Goal: Find specific fact: Find specific fact

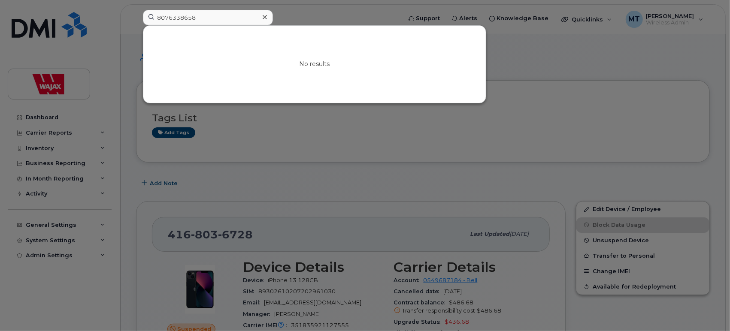
type input "8076338658"
click at [263, 16] on icon at bounding box center [265, 17] width 4 height 7
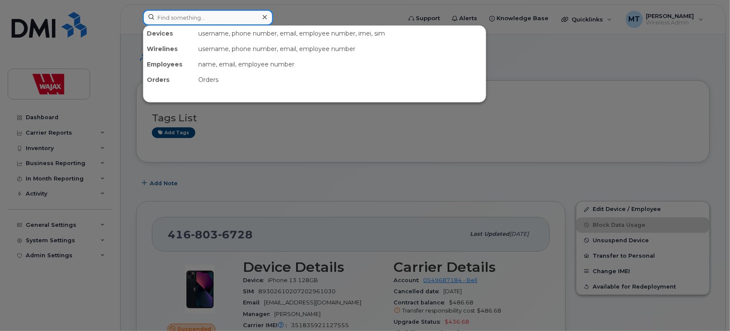
click at [244, 21] on input at bounding box center [208, 17] width 130 height 15
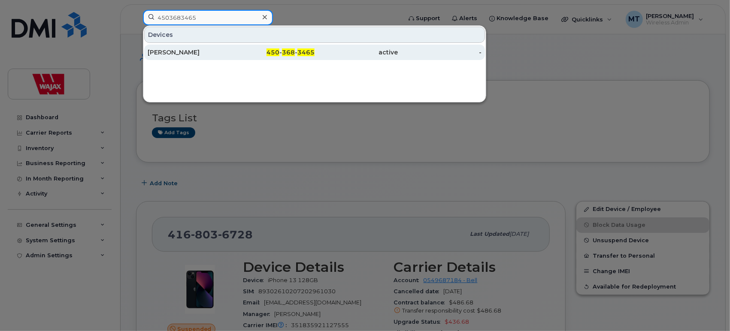
type input "4503683465"
click at [277, 54] on span "450" at bounding box center [273, 52] width 13 height 8
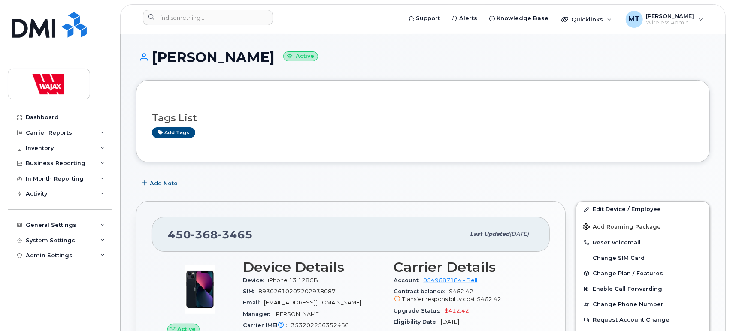
drag, startPoint x: 264, startPoint y: 76, endPoint x: 264, endPoint y: 66, distance: 10.7
click at [265, 76] on div "[PERSON_NAME] Active" at bounding box center [423, 65] width 574 height 30
drag, startPoint x: 264, startPoint y: 56, endPoint x: 176, endPoint y: 37, distance: 90.7
click at [152, 59] on h1 "[PERSON_NAME] Active" at bounding box center [423, 57] width 574 height 15
copy h1 "[PERSON_NAME]"
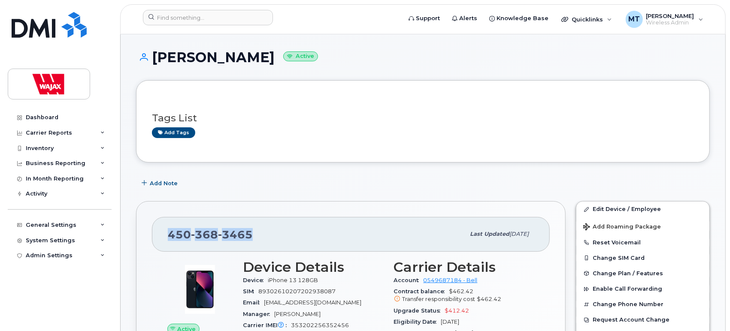
drag, startPoint x: 168, startPoint y: 239, endPoint x: 285, endPoint y: 227, distance: 117.8
click at [282, 233] on div "[PHONE_NUMBER]" at bounding box center [316, 234] width 297 height 18
copy span "[PHONE_NUMBER]"
